Goal: Information Seeking & Learning: Find specific fact

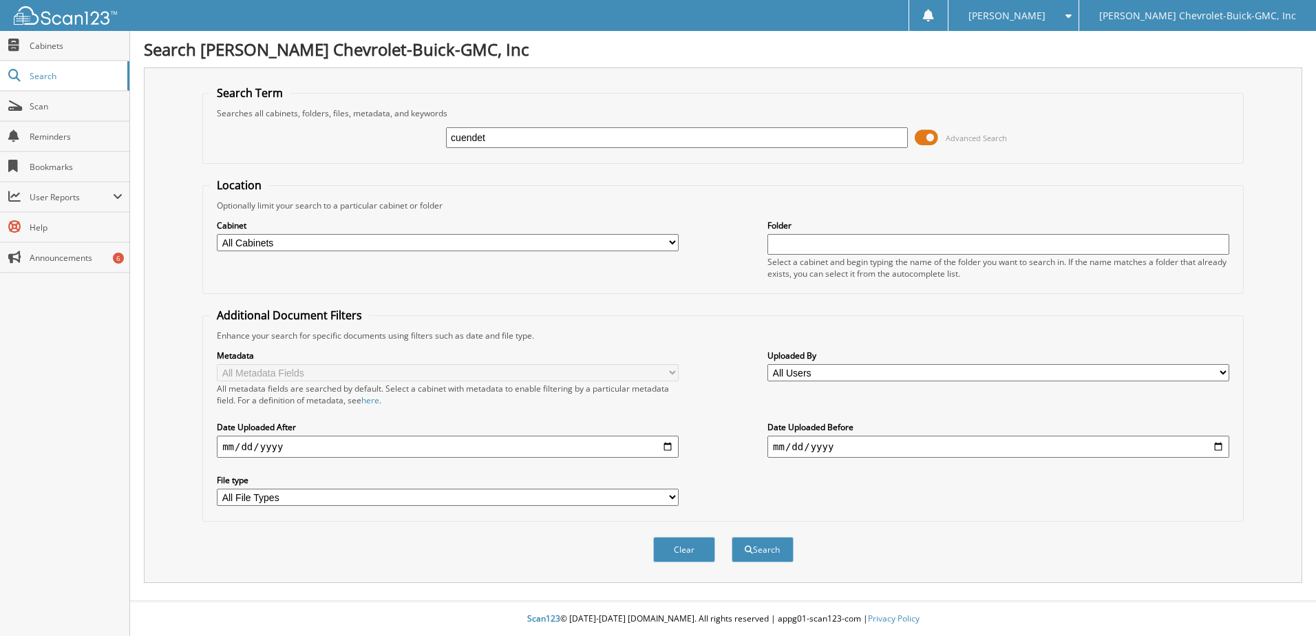
type input "cuendet"
click at [732, 537] on button "Search" at bounding box center [763, 549] width 62 height 25
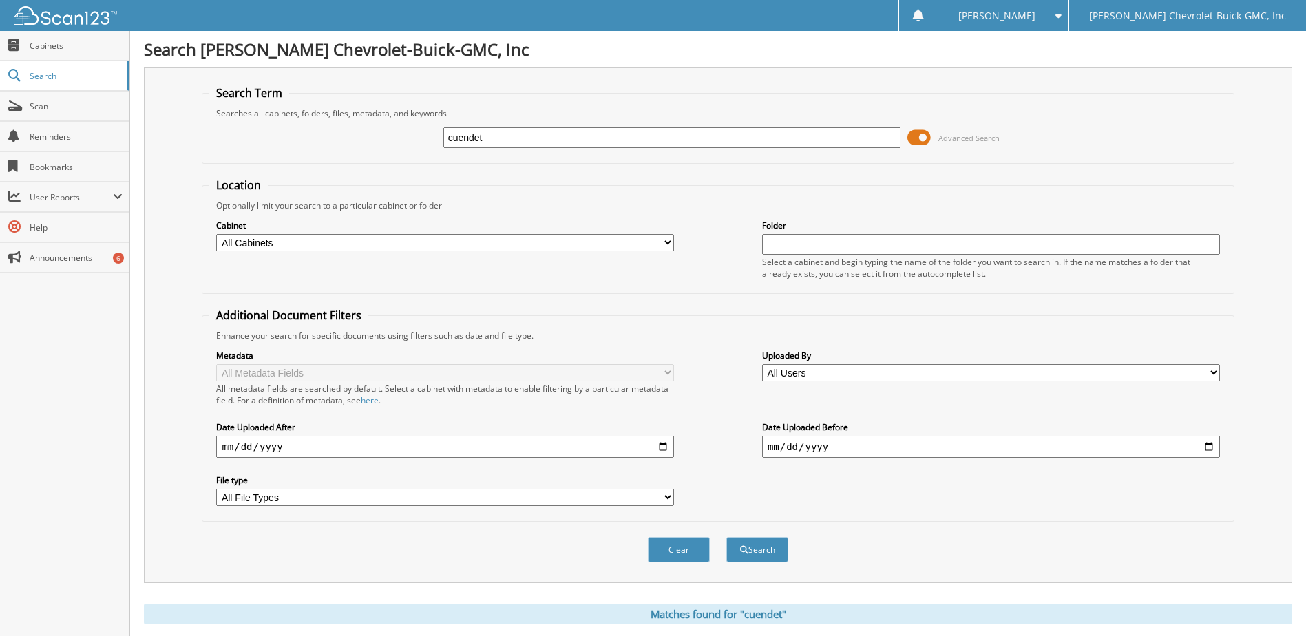
click at [918, 137] on span at bounding box center [918, 137] width 23 height 21
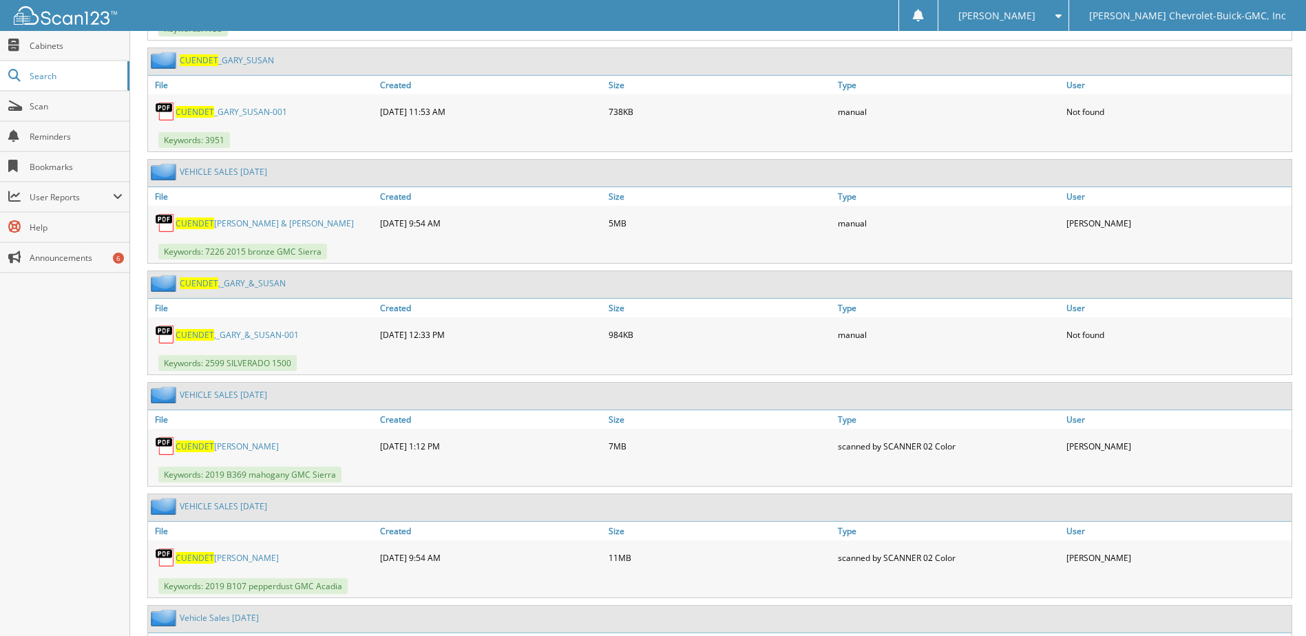
scroll to position [964, 0]
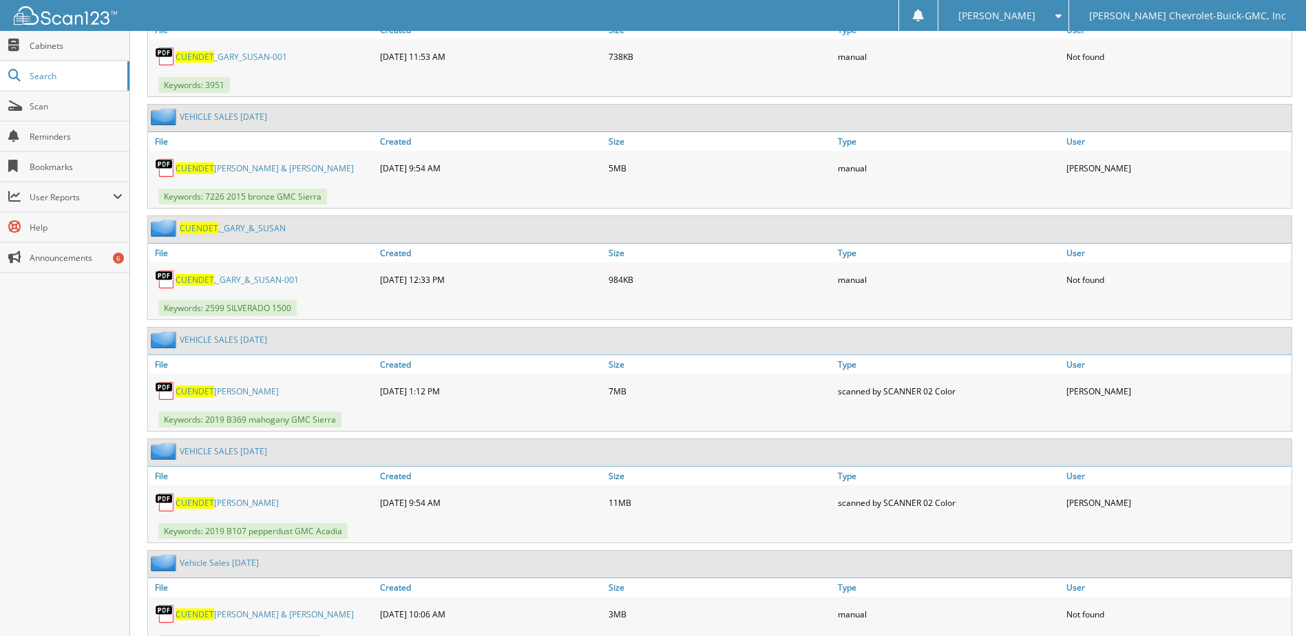
click at [227, 500] on link "[PERSON_NAME] [PERSON_NAME]" at bounding box center [227, 503] width 103 height 12
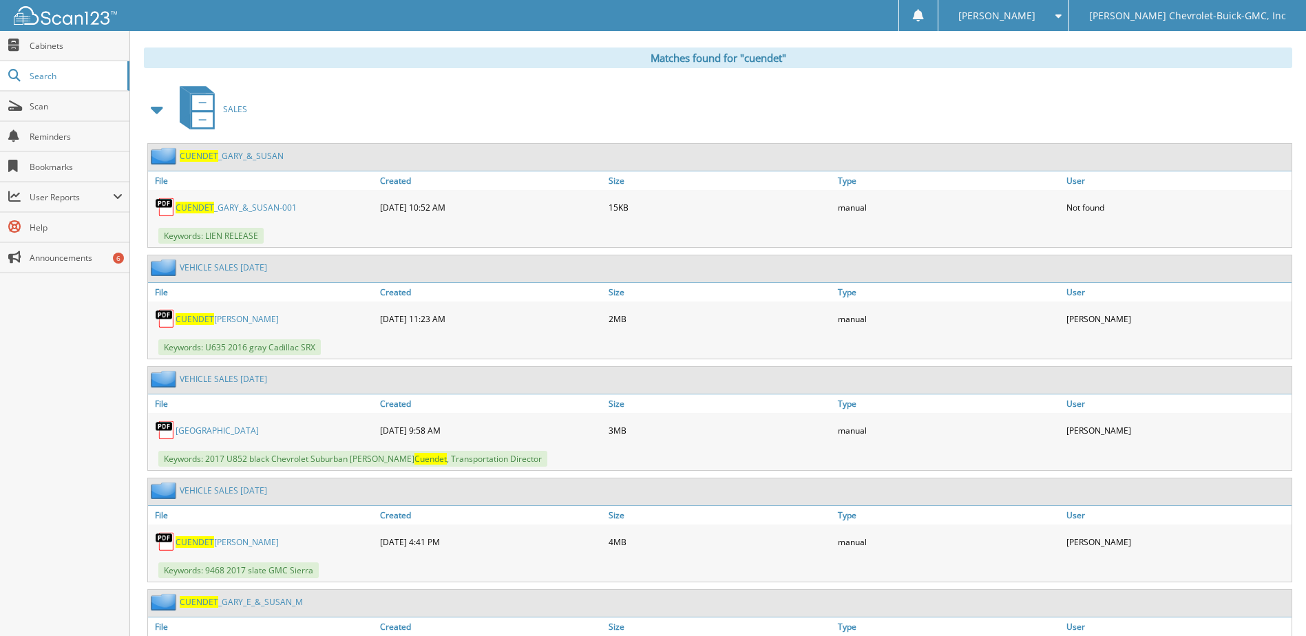
scroll to position [0, 0]
